Goal: Transaction & Acquisition: Subscribe to service/newsletter

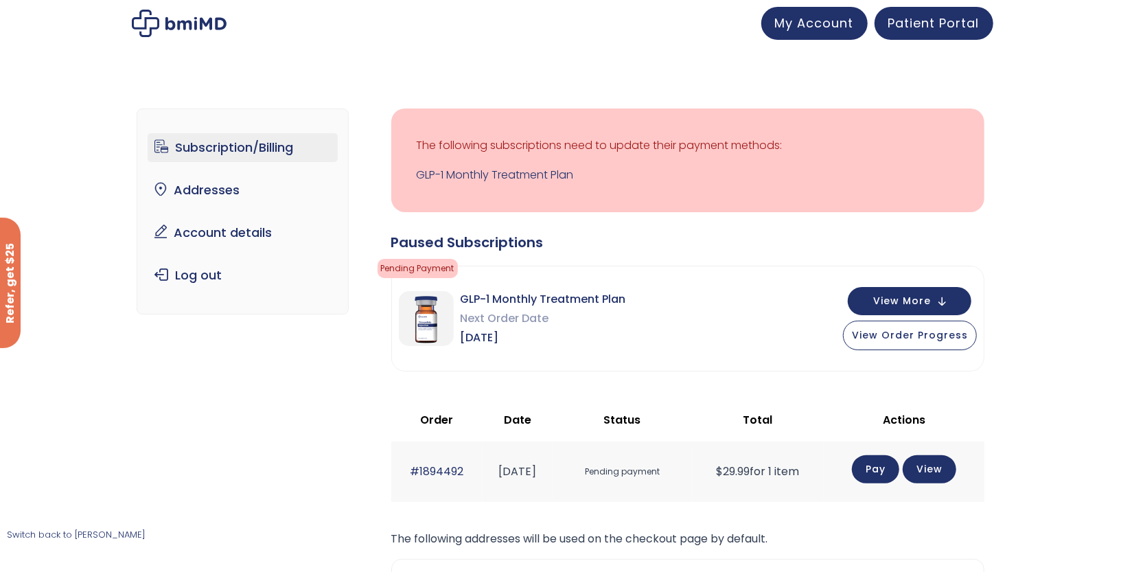
click at [872, 468] on link "Pay" at bounding box center [875, 469] width 47 height 28
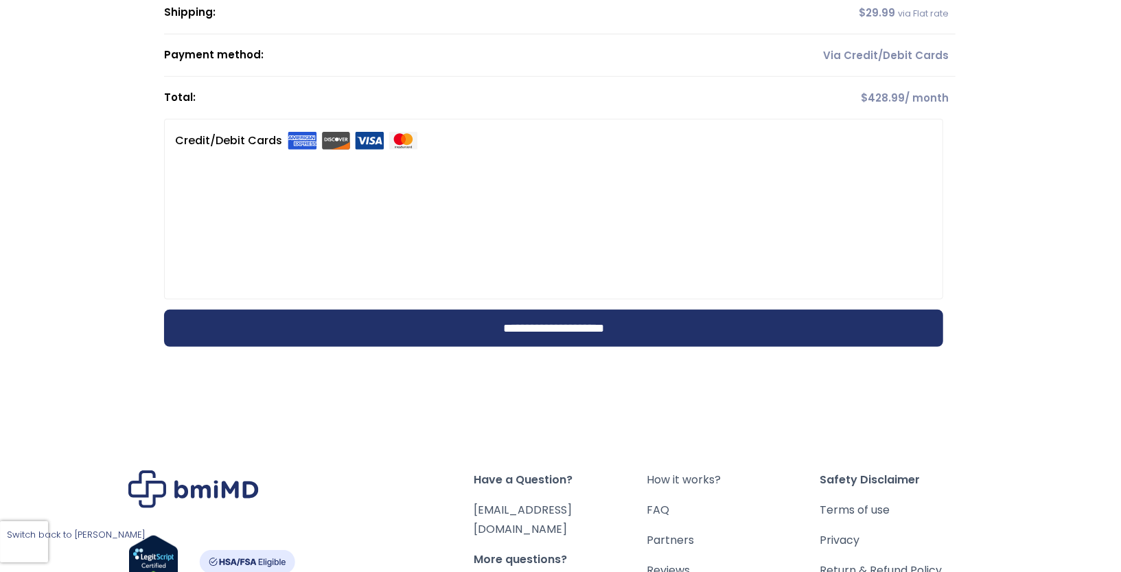
scroll to position [362, 0]
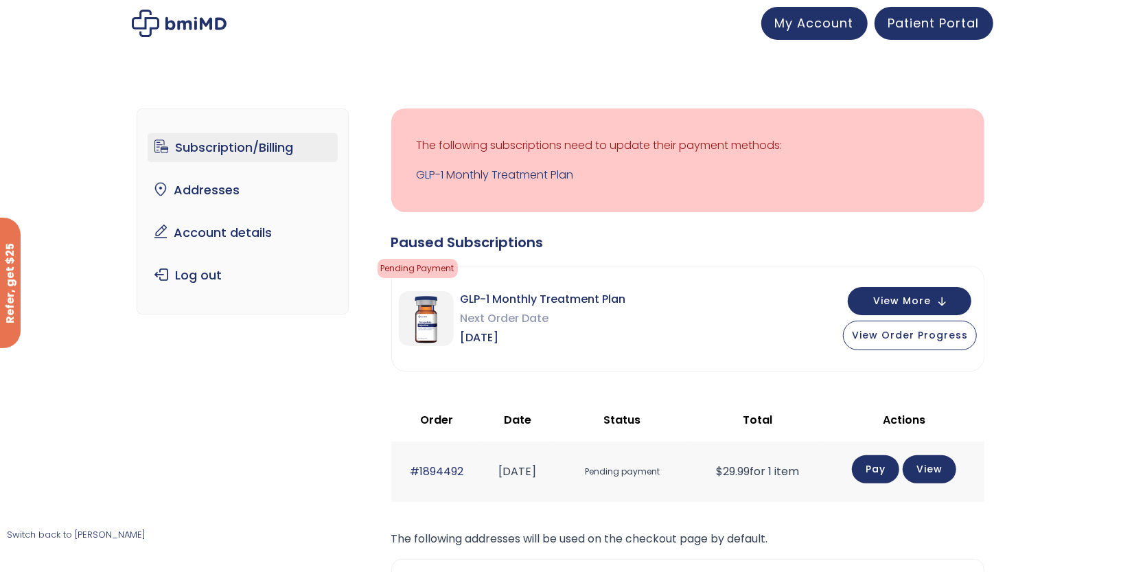
click at [66, 527] on p "Switch back to [PERSON_NAME]" at bounding box center [76, 534] width 139 height 19
click at [83, 533] on link "Switch back to [PERSON_NAME]" at bounding box center [76, 534] width 139 height 13
